Goal: Check status: Check status

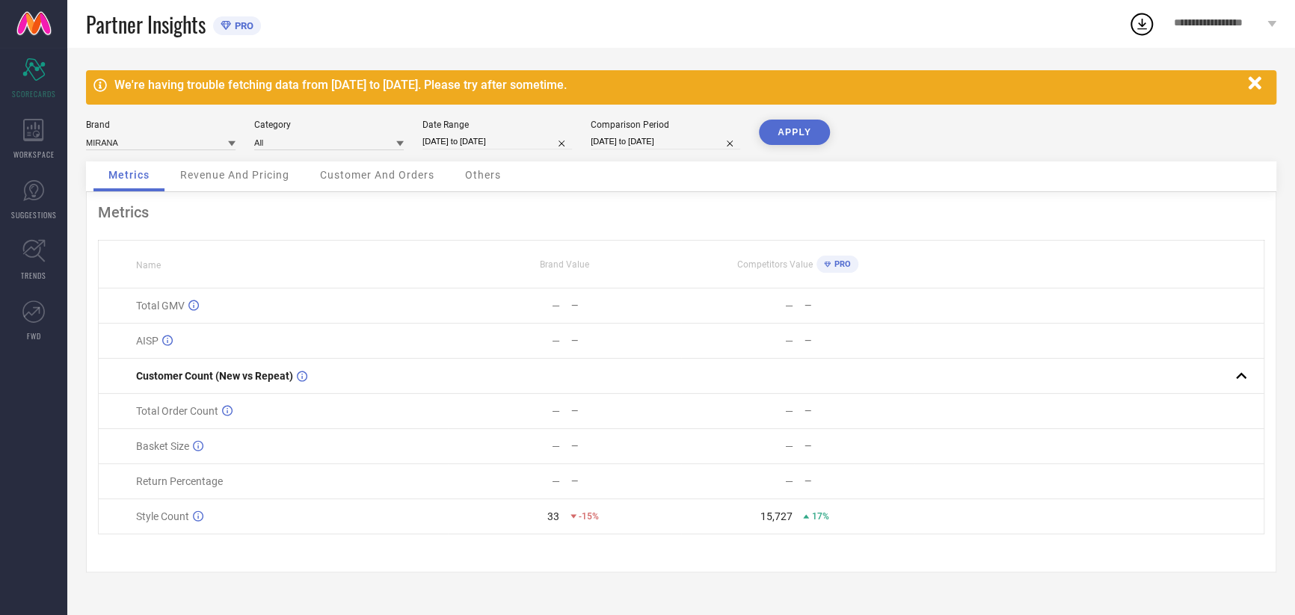
select select "8"
select select "2025"
select select "9"
select select "2025"
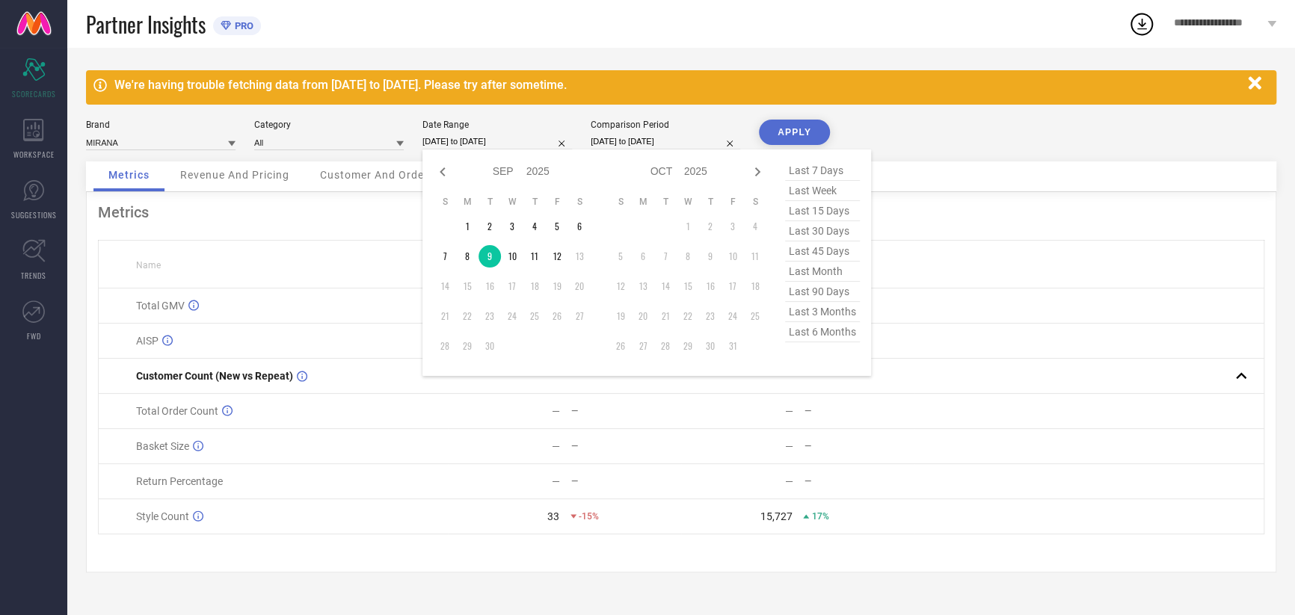
click at [477, 141] on input "[DATE] to [DATE]" at bounding box center [497, 142] width 150 height 16
click at [506, 256] on td "10" at bounding box center [512, 256] width 22 height 22
type input "[DATE] to [DATE]"
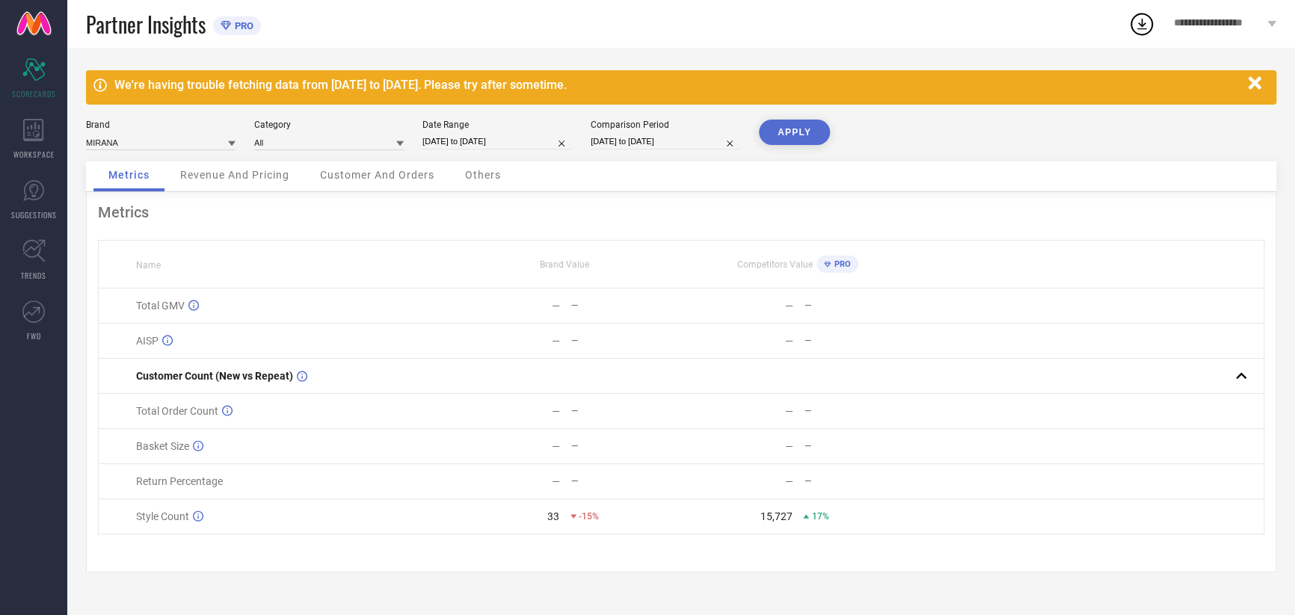
select select "8"
select select "2024"
select select "9"
select select "2024"
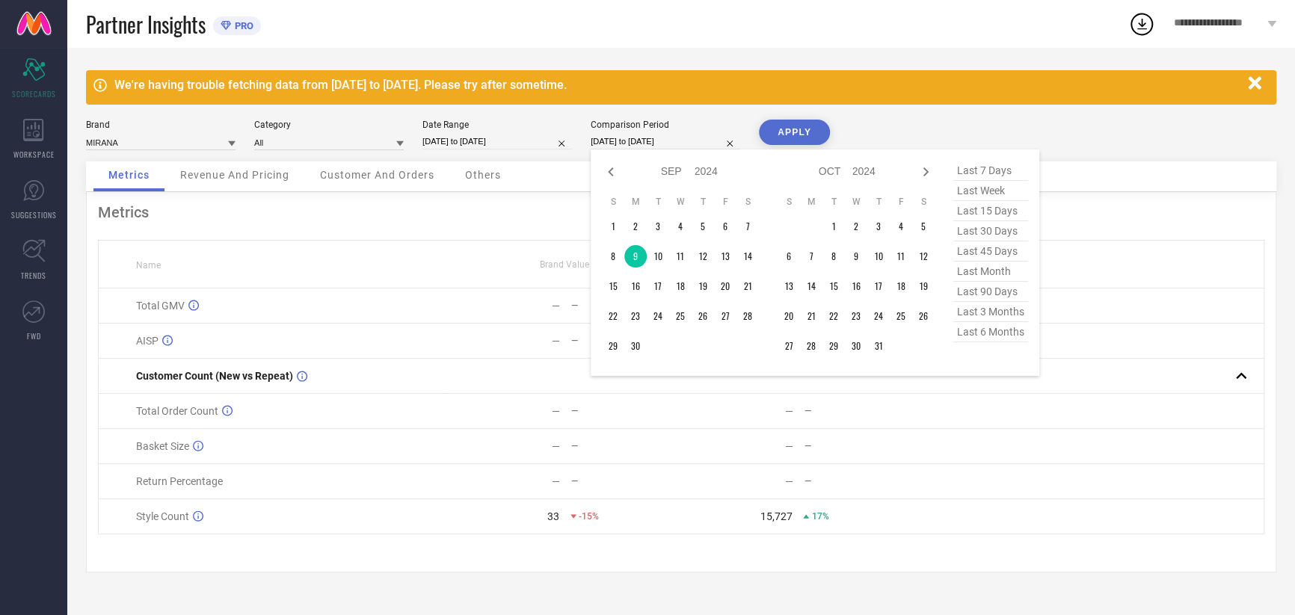
click at [636, 140] on input "[DATE] to [DATE]" at bounding box center [666, 142] width 150 height 16
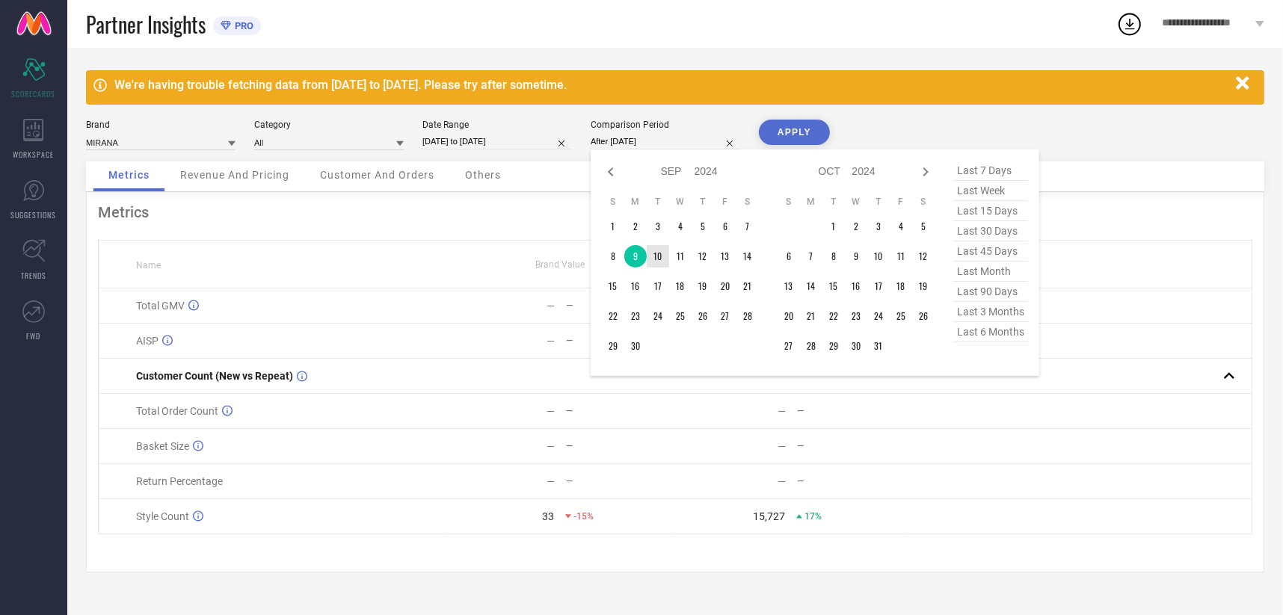
click at [665, 256] on td "10" at bounding box center [658, 256] width 22 height 22
type input "[DATE] to [DATE]"
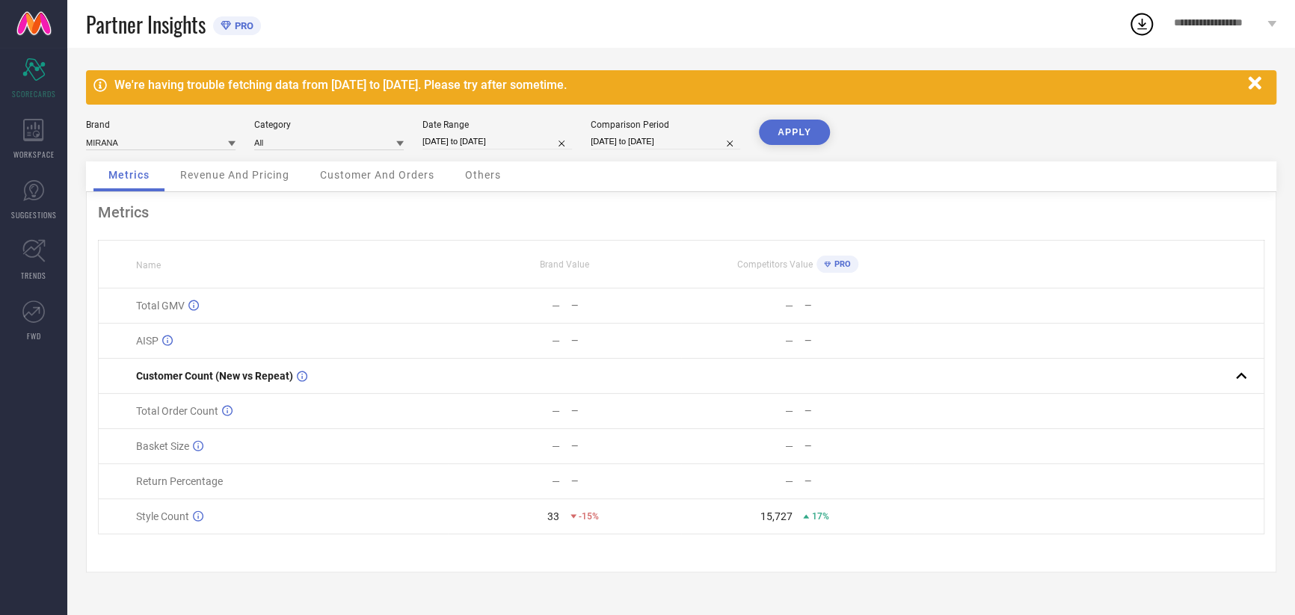
click at [801, 123] on button "APPLY" at bounding box center [794, 132] width 71 height 25
click at [486, 136] on input "[DATE] to [DATE]" at bounding box center [497, 142] width 150 height 16
select select "8"
select select "2025"
select select "9"
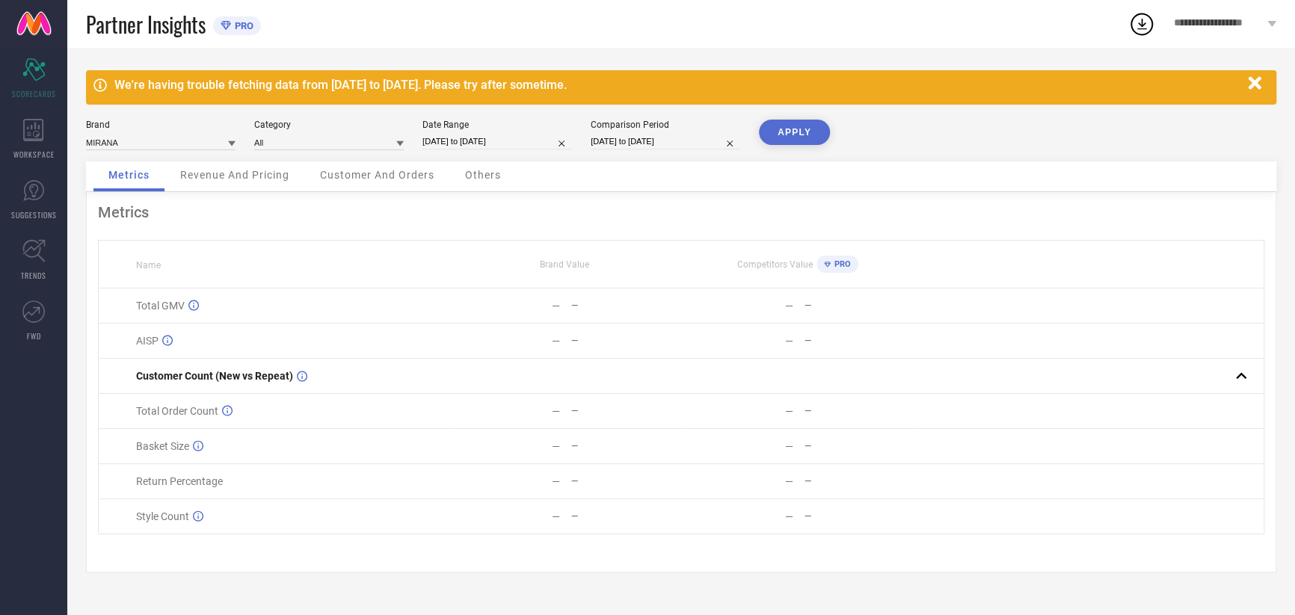
select select "2025"
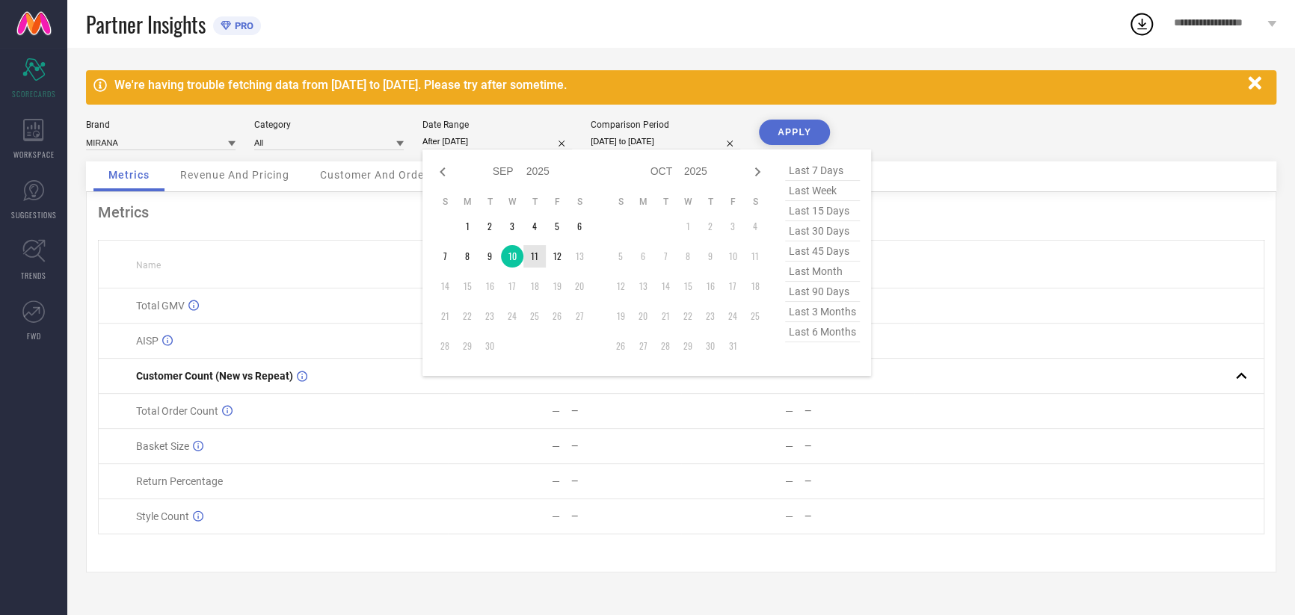
click at [541, 258] on td "11" at bounding box center [534, 256] width 22 height 22
type input "[DATE] to [DATE]"
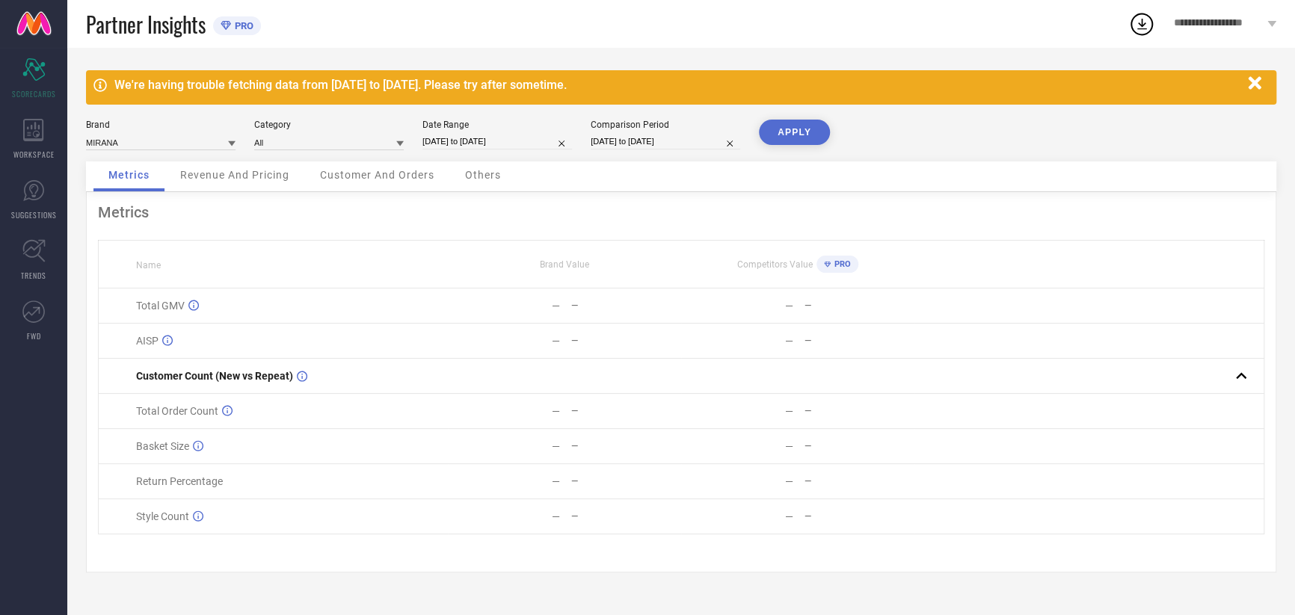
click at [629, 144] on input "[DATE] to [DATE]" at bounding box center [666, 142] width 150 height 16
select select "8"
select select "2024"
select select "9"
select select "2024"
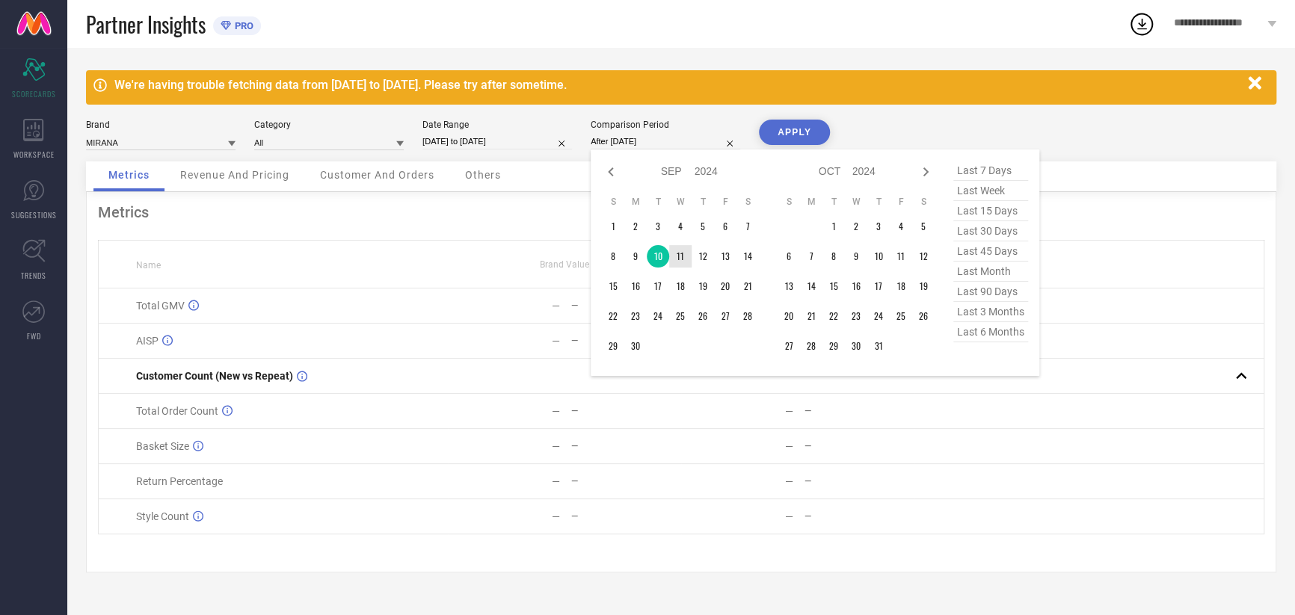
click at [683, 256] on td "11" at bounding box center [680, 256] width 22 height 22
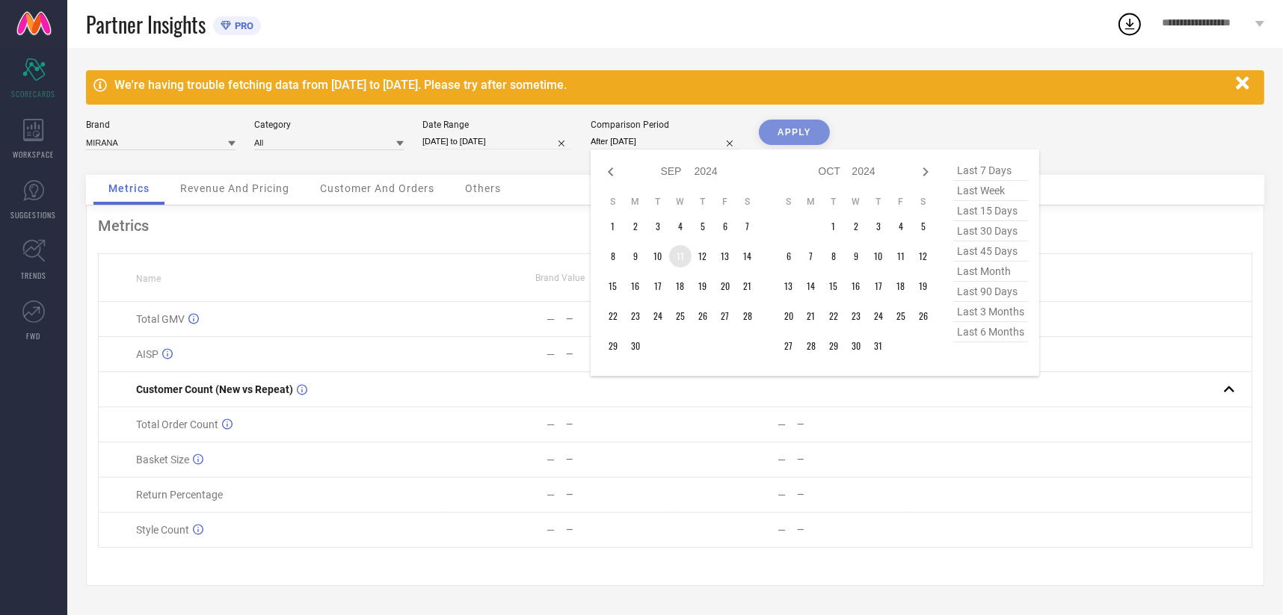
type input "[DATE] to [DATE]"
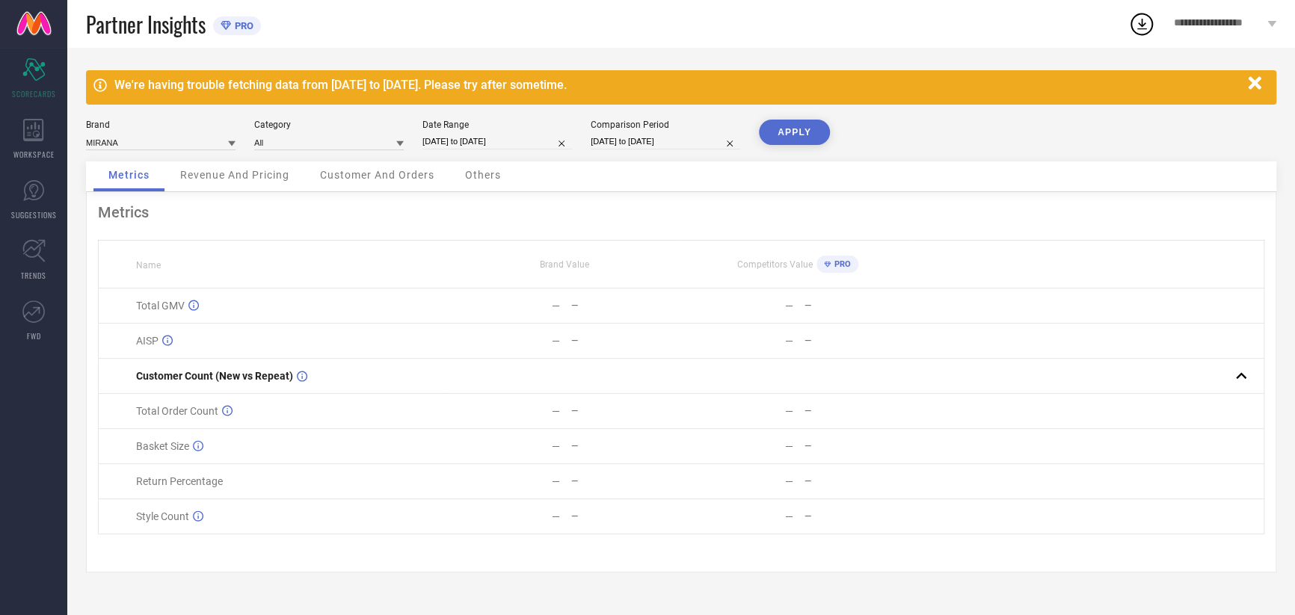
click at [791, 125] on button "APPLY" at bounding box center [794, 132] width 71 height 25
select select "8"
select select "2025"
select select "9"
select select "2025"
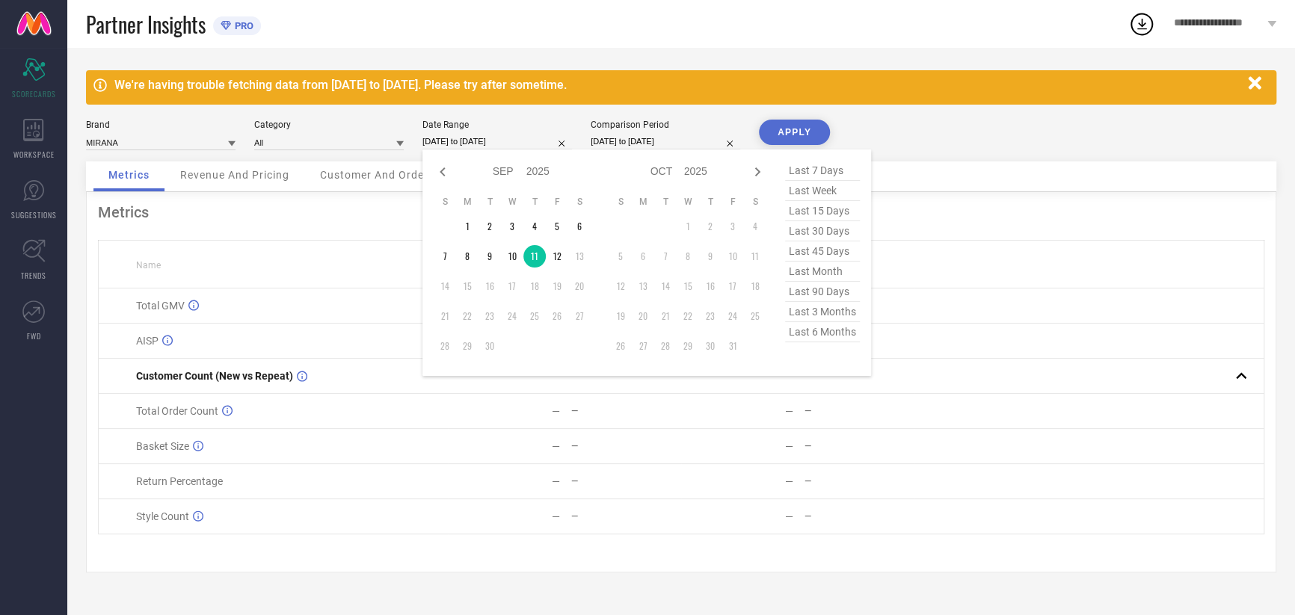
click at [474, 135] on input "[DATE] to [DATE]" at bounding box center [497, 142] width 150 height 16
click at [564, 252] on td "12" at bounding box center [557, 256] width 22 height 22
type input "[DATE] to [DATE]"
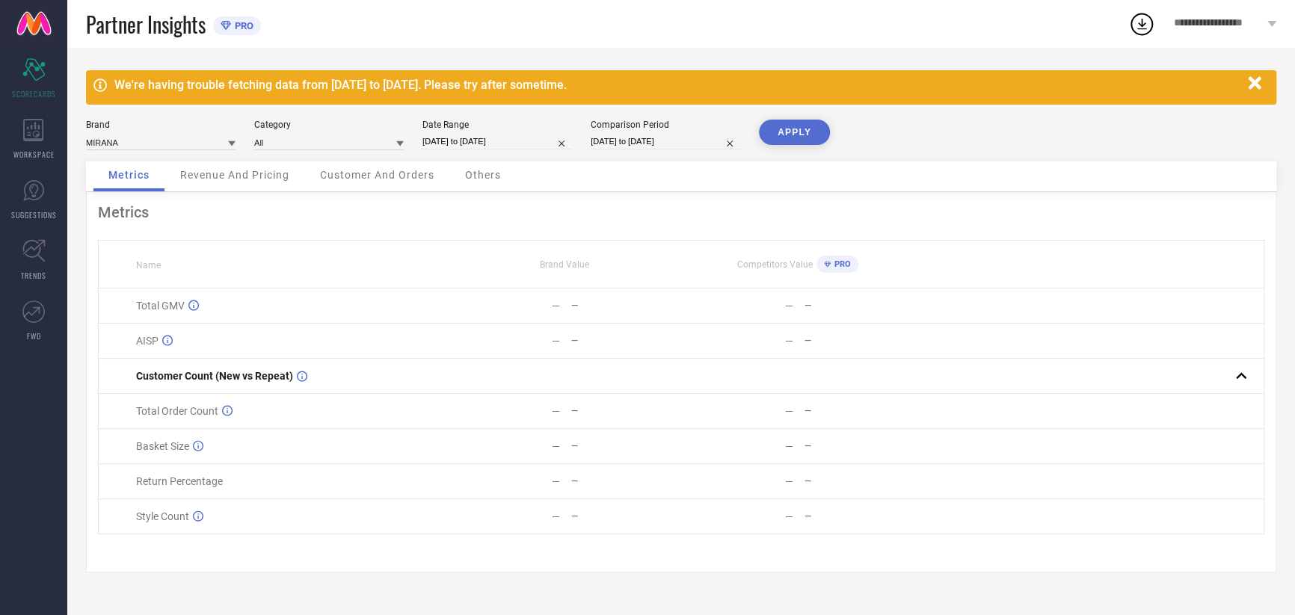
click at [636, 137] on input "[DATE] to [DATE]" at bounding box center [666, 142] width 150 height 16
select select "8"
select select "2024"
select select "9"
select select "2024"
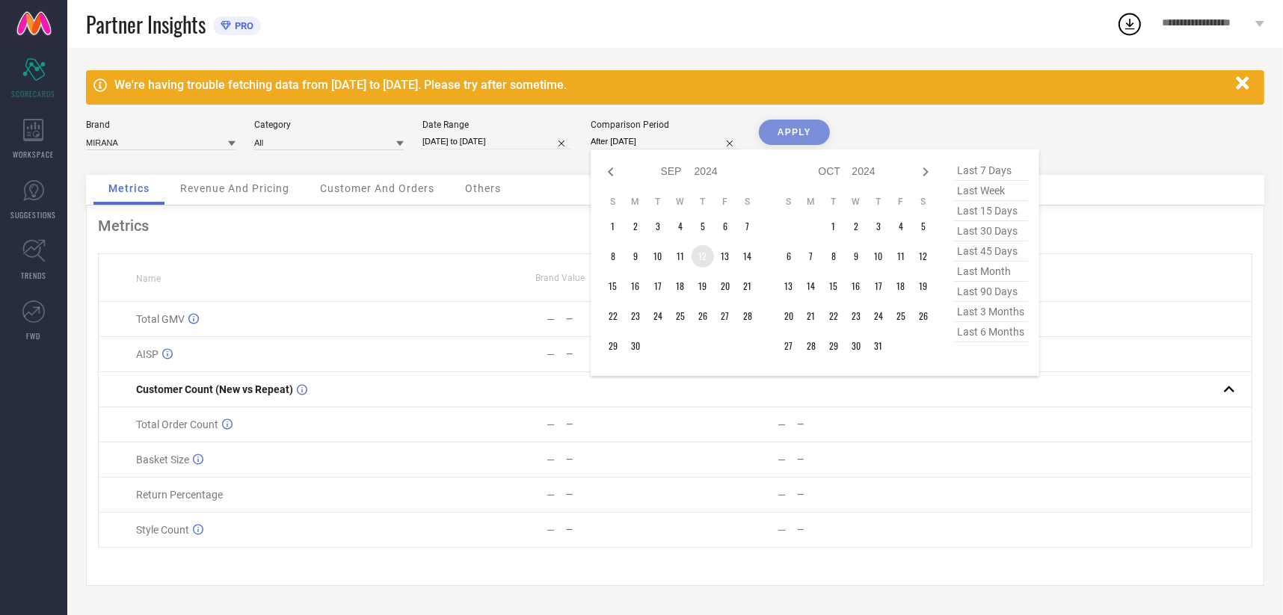
click at [706, 252] on td "12" at bounding box center [703, 256] width 22 height 22
type input "[DATE] to [DATE]"
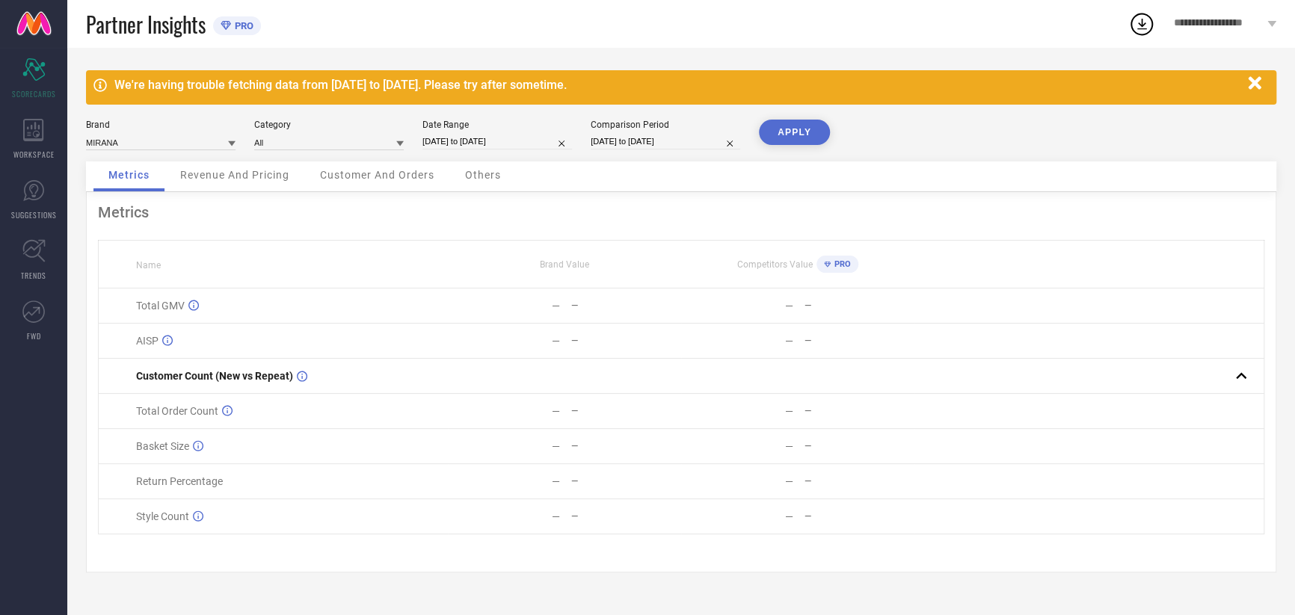
click at [776, 128] on button "APPLY" at bounding box center [794, 132] width 71 height 25
